Goal: Task Accomplishment & Management: Manage account settings

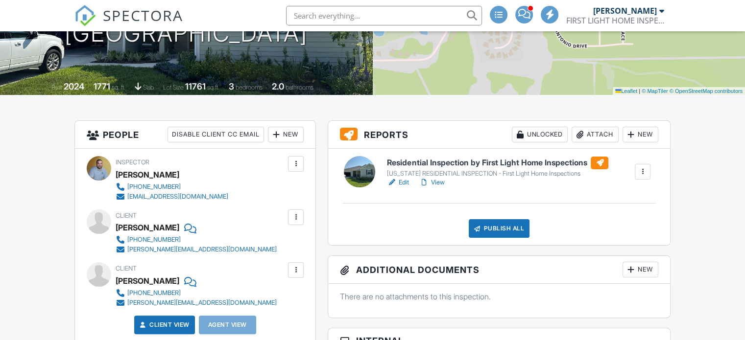
scroll to position [166, 0]
click at [401, 180] on link "Edit" at bounding box center [398, 183] width 22 height 10
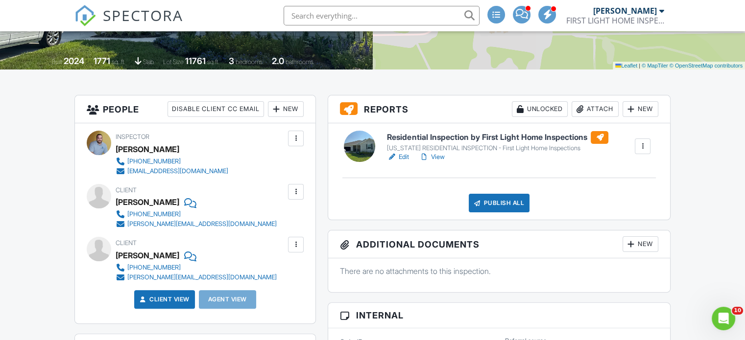
scroll to position [197, 0]
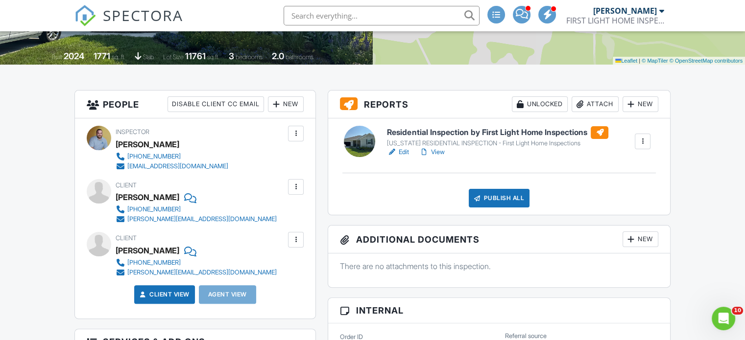
click at [437, 152] on link "View" at bounding box center [431, 152] width 25 height 10
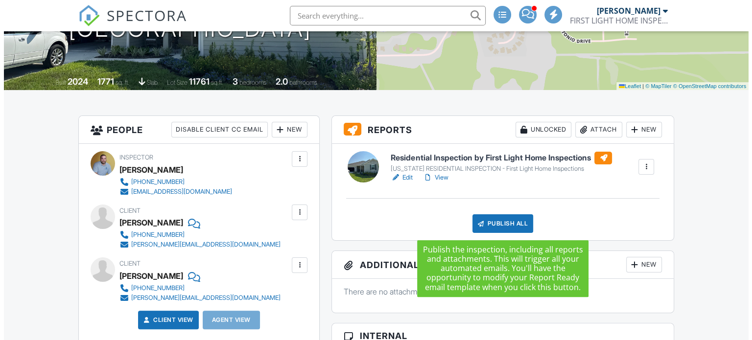
scroll to position [197, 0]
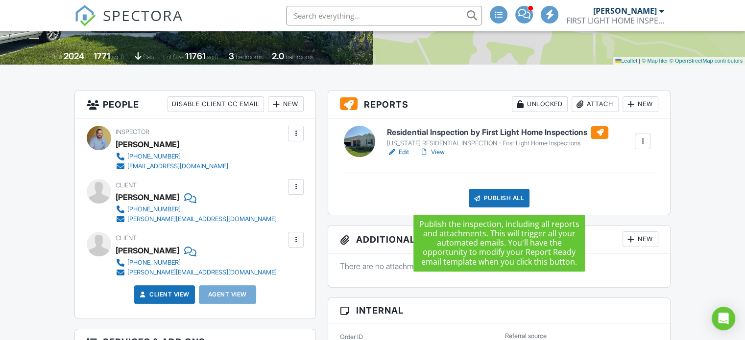
drag, startPoint x: 0, startPoint y: 0, endPoint x: 501, endPoint y: 227, distance: 550.2
click at [501, 227] on h3 "Additional Documents New" at bounding box center [499, 240] width 342 height 28
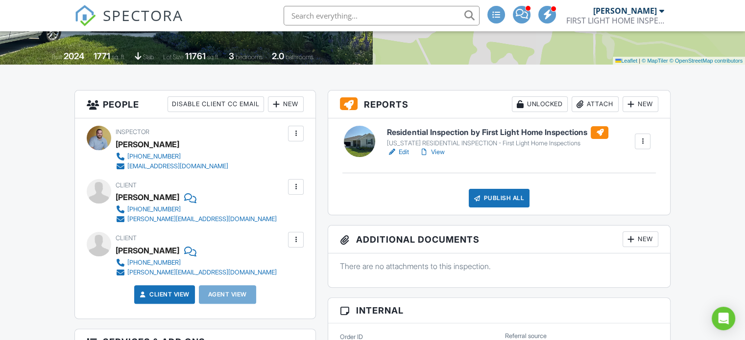
click at [488, 199] on div "Publish All" at bounding box center [499, 198] width 61 height 19
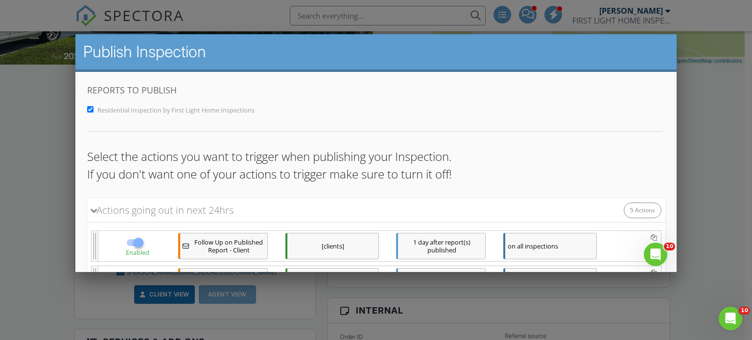
scroll to position [0, 0]
click at [133, 241] on div at bounding box center [138, 242] width 17 height 17
checkbox input "false"
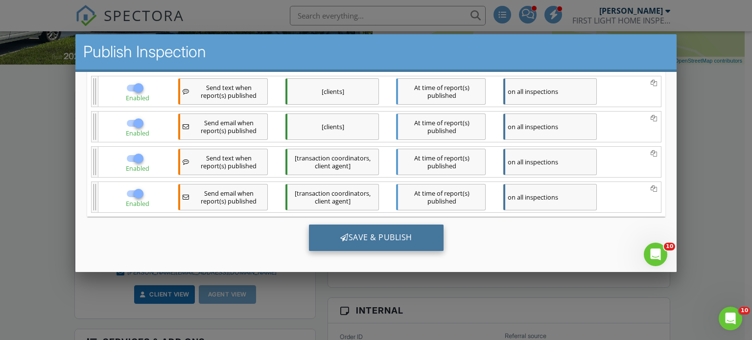
click at [345, 234] on div "Save & Publish" at bounding box center [375, 237] width 135 height 26
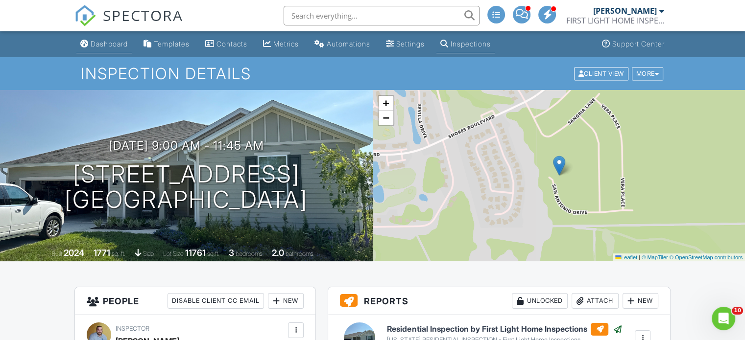
click at [107, 44] on div "Dashboard" at bounding box center [109, 44] width 37 height 8
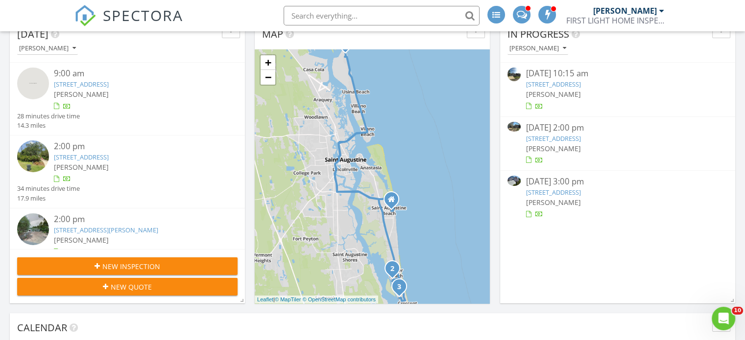
scroll to position [119, 0]
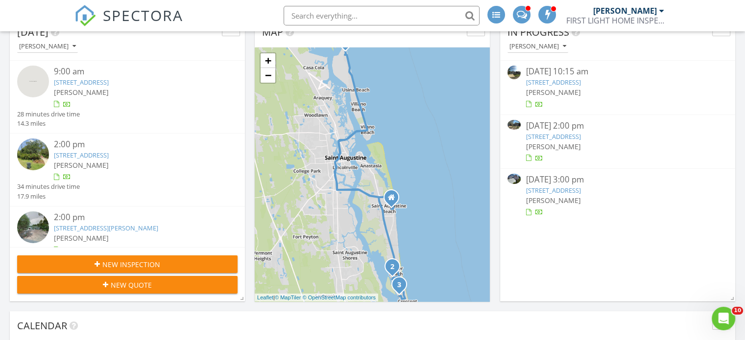
click at [572, 135] on link "[STREET_ADDRESS]" at bounding box center [552, 136] width 55 height 9
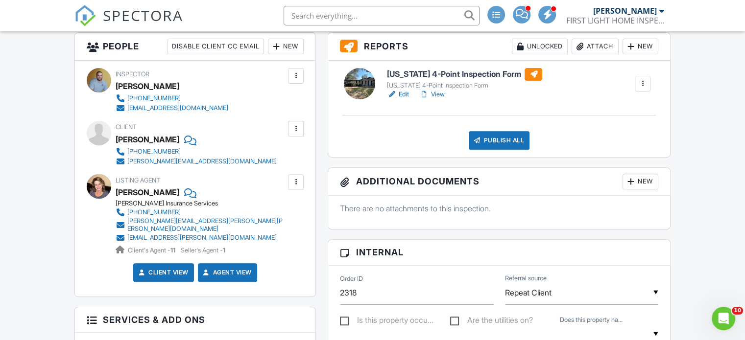
scroll to position [360, 0]
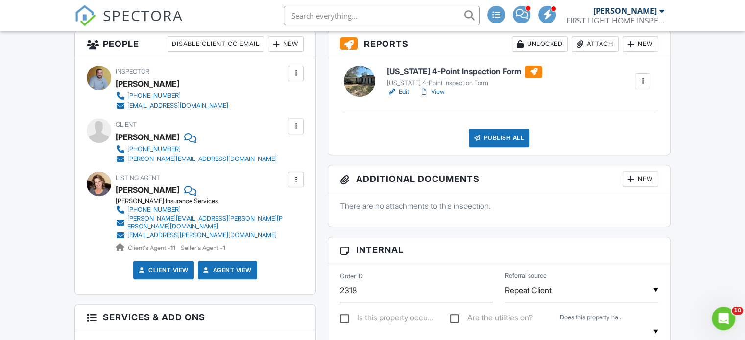
click at [405, 91] on link "Edit" at bounding box center [398, 92] width 22 height 10
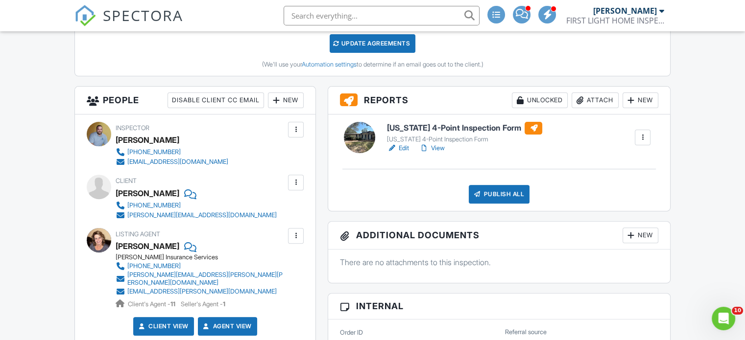
scroll to position [301, 0]
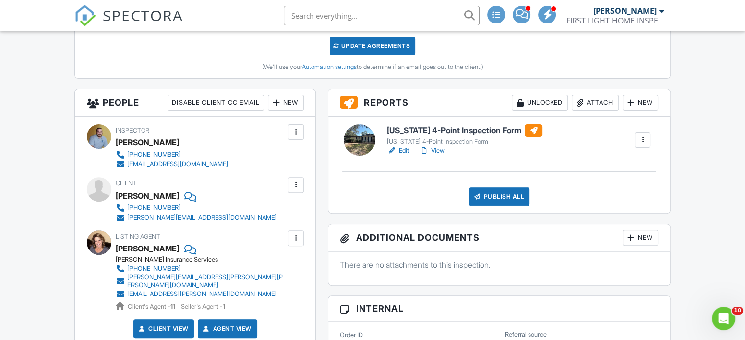
click at [434, 150] on link "View" at bounding box center [431, 151] width 25 height 10
click at [495, 193] on div "Publish All" at bounding box center [499, 197] width 61 height 19
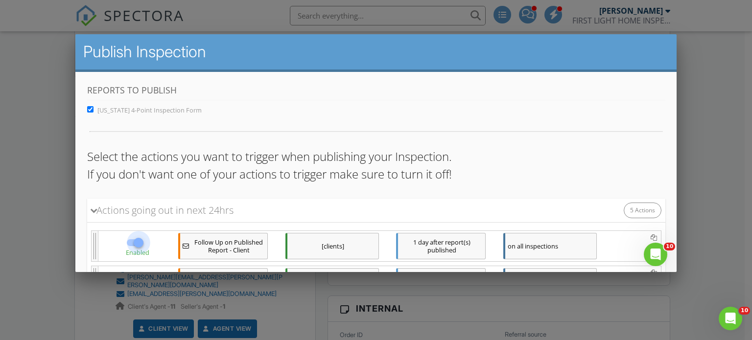
click at [130, 241] on div at bounding box center [138, 242] width 17 height 17
checkbox input "false"
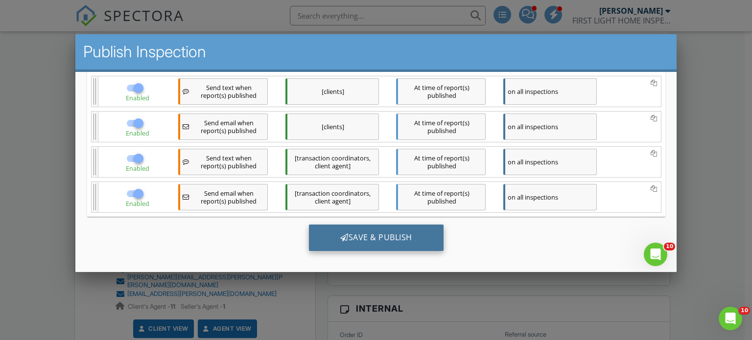
click at [352, 236] on div "Save & Publish" at bounding box center [375, 237] width 135 height 26
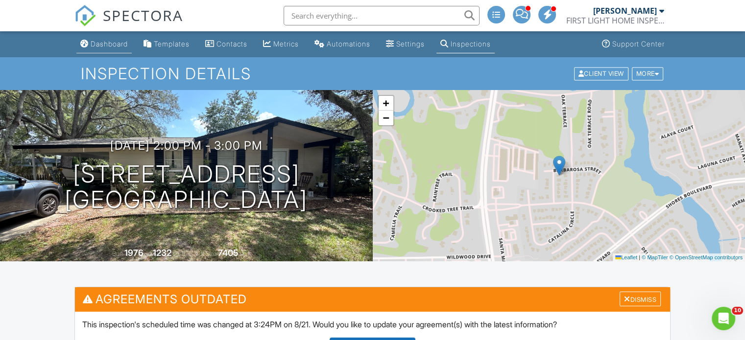
click at [104, 47] on div "Dashboard" at bounding box center [109, 44] width 37 height 8
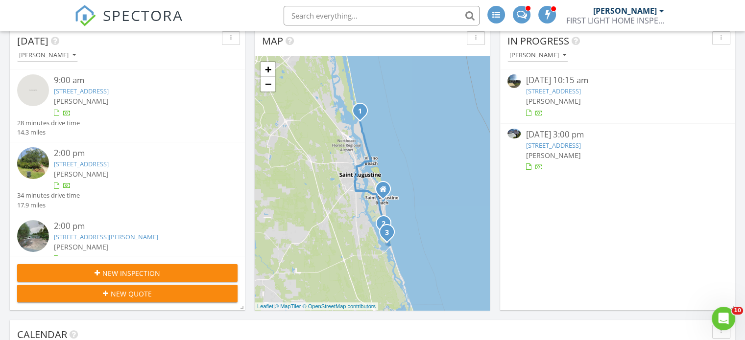
scroll to position [111, 0]
click at [548, 144] on link "[STREET_ADDRESS]" at bounding box center [552, 145] width 55 height 9
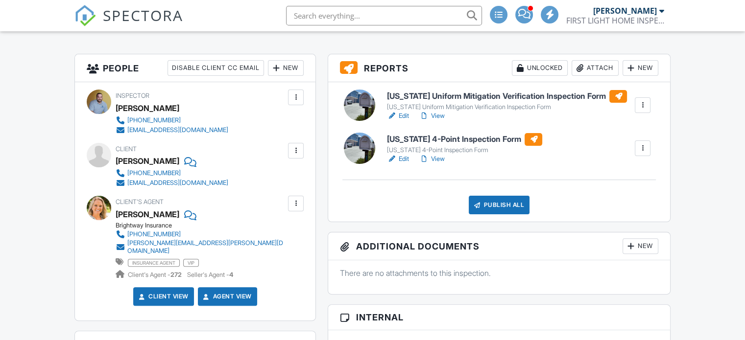
scroll to position [233, 0]
click at [401, 158] on link "Edit" at bounding box center [398, 159] width 22 height 10
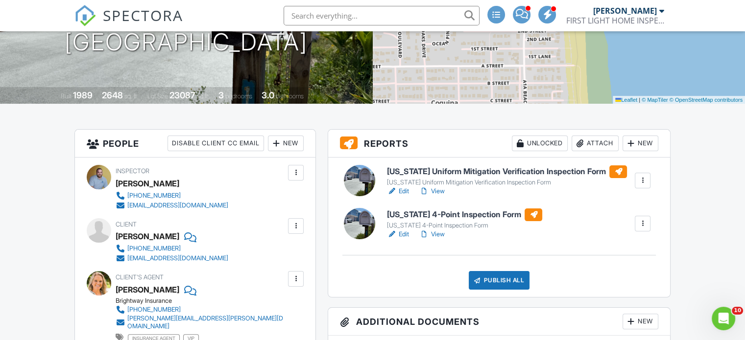
scroll to position [157, 0]
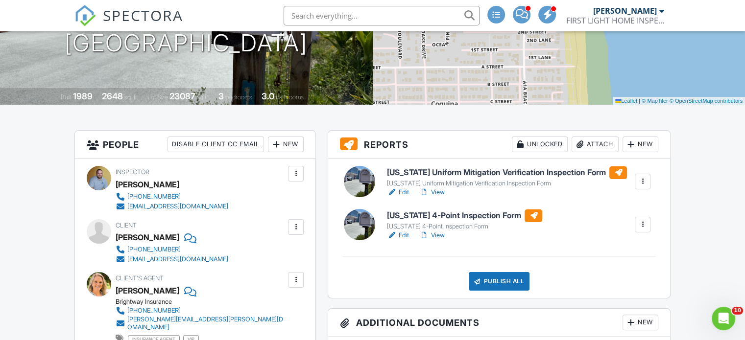
click at [442, 191] on link "View" at bounding box center [431, 193] width 25 height 10
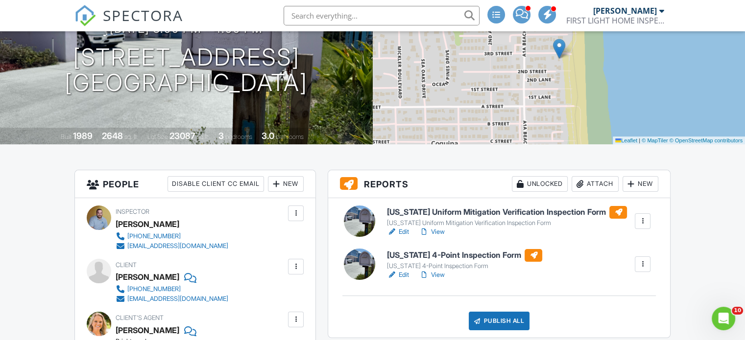
scroll to position [117, 0]
click at [403, 232] on link "Edit" at bounding box center [398, 233] width 22 height 10
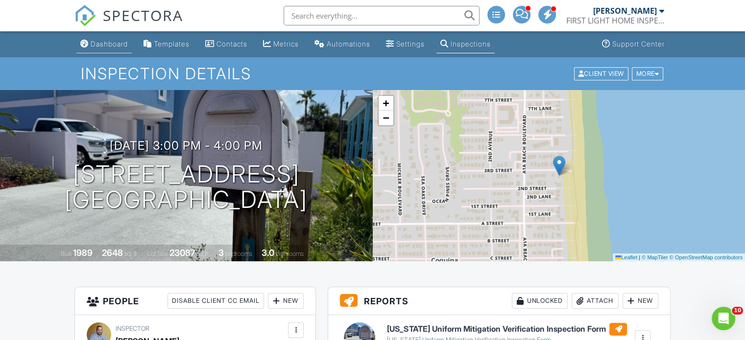
click at [111, 43] on div "Dashboard" at bounding box center [109, 44] width 37 height 8
